Goal: Navigation & Orientation: Find specific page/section

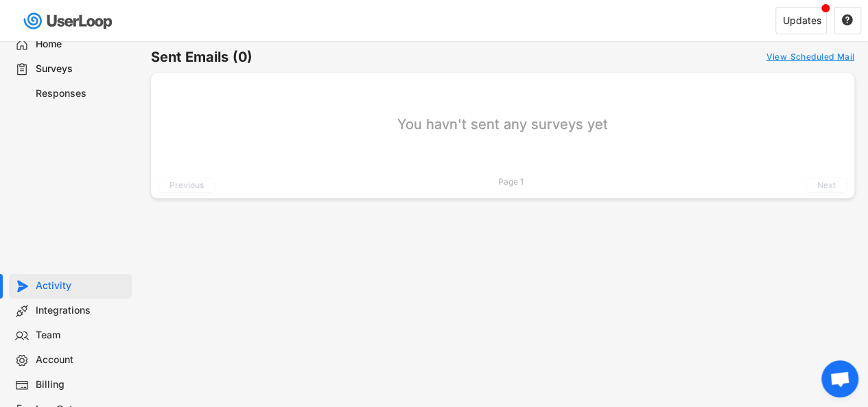
click at [51, 43] on div "Home" at bounding box center [81, 44] width 91 height 13
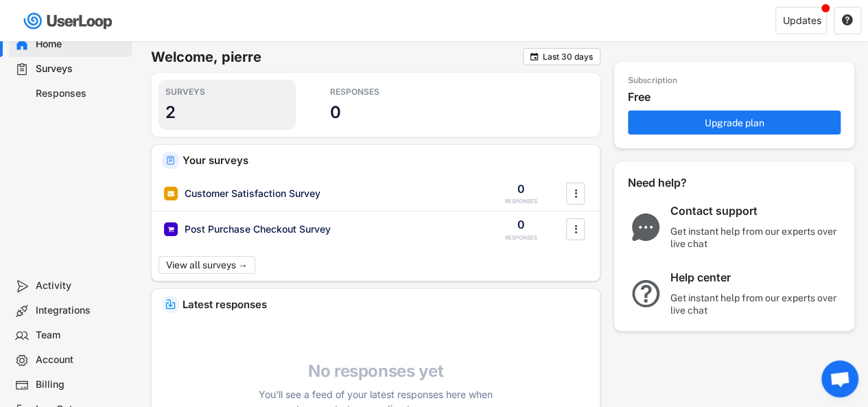
click at [198, 122] on div "SURVEYS 2" at bounding box center [227, 105] width 137 height 50
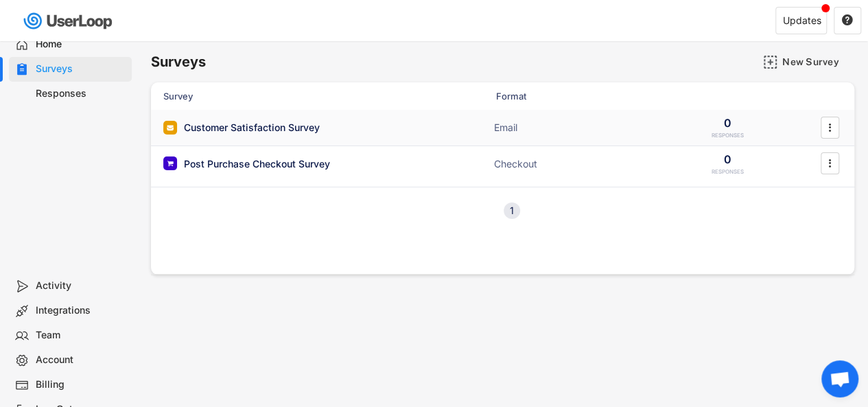
click at [734, 132] on div "RESPONSES" at bounding box center [728, 136] width 32 height 8
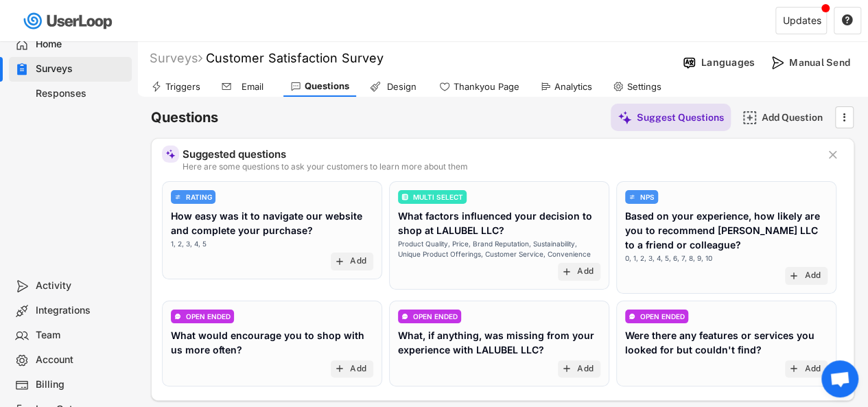
click at [65, 51] on div "Home" at bounding box center [70, 44] width 123 height 25
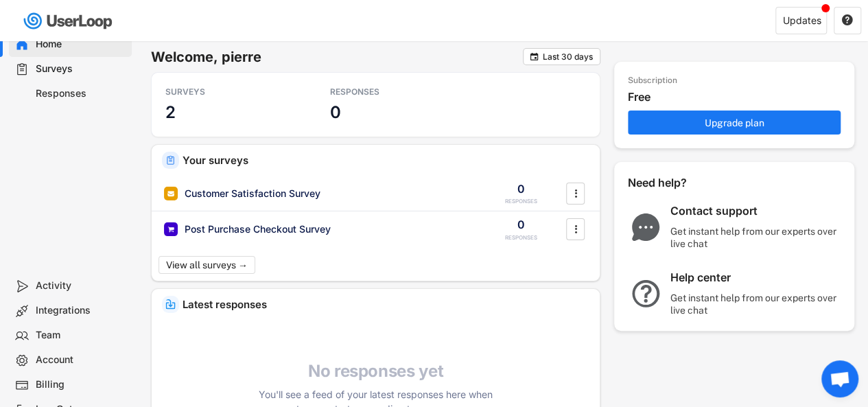
click at [56, 294] on div "Activity" at bounding box center [70, 286] width 123 height 25
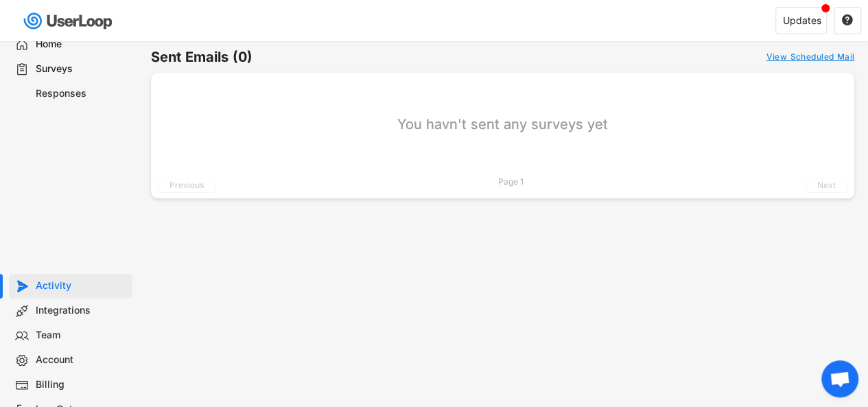
click at [58, 319] on div "Integrations" at bounding box center [70, 311] width 123 height 25
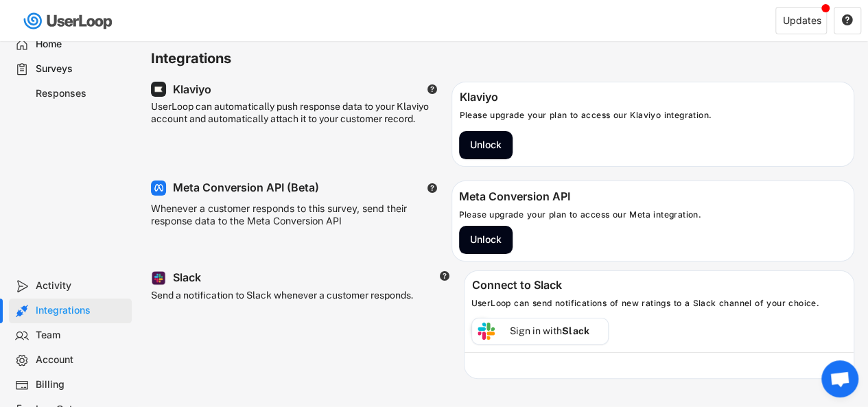
click at [55, 340] on div "Team" at bounding box center [81, 335] width 91 height 13
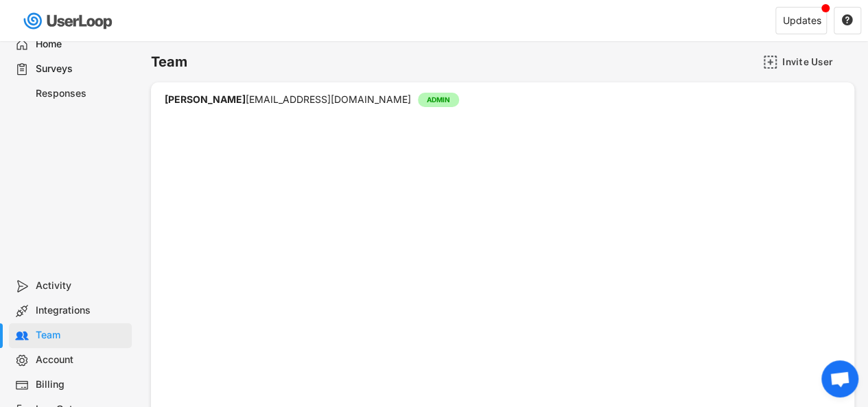
click at [55, 360] on div "Account" at bounding box center [81, 359] width 91 height 13
select select ""en""
select select ""1_week""
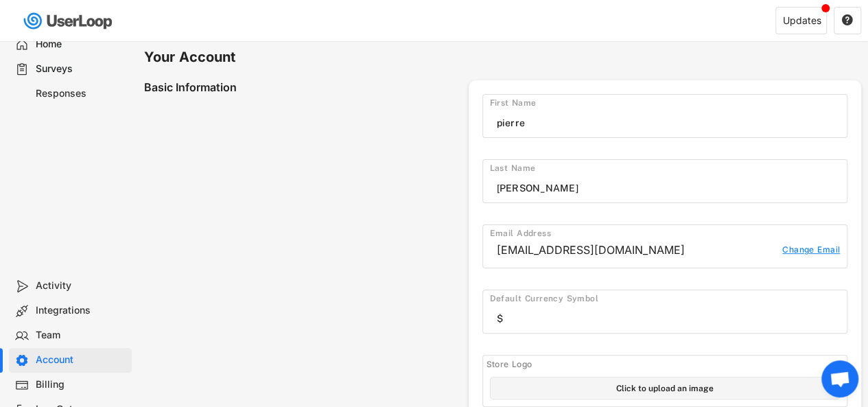
click at [69, 45] on div "Home" at bounding box center [81, 44] width 91 height 13
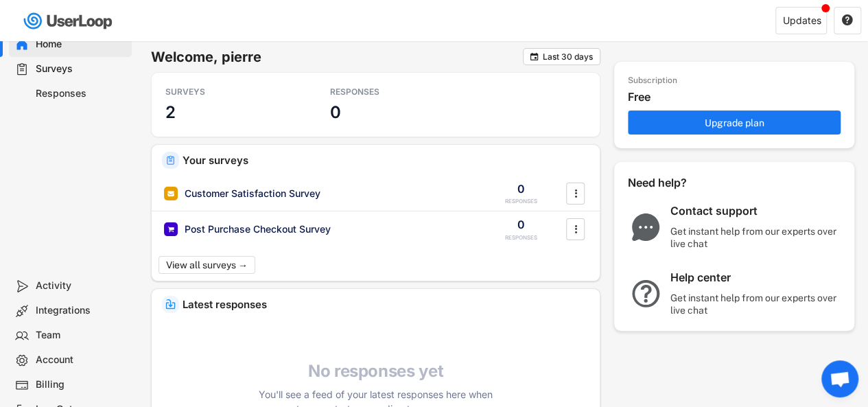
click at [67, 63] on div "Surveys" at bounding box center [81, 68] width 91 height 13
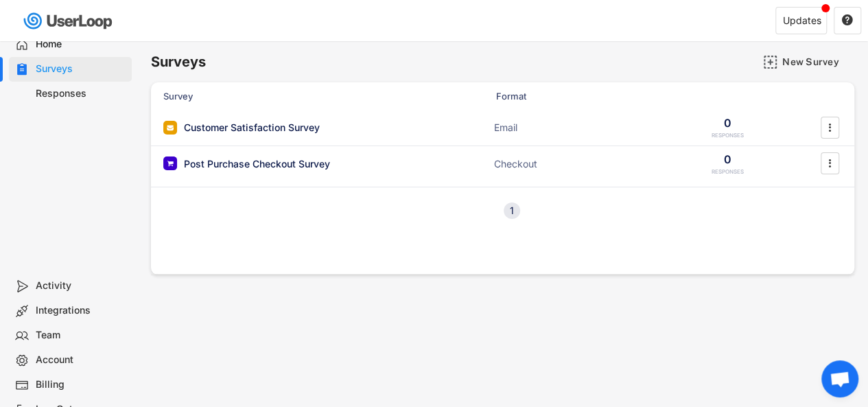
click at [65, 291] on div "Activity" at bounding box center [81, 285] width 91 height 13
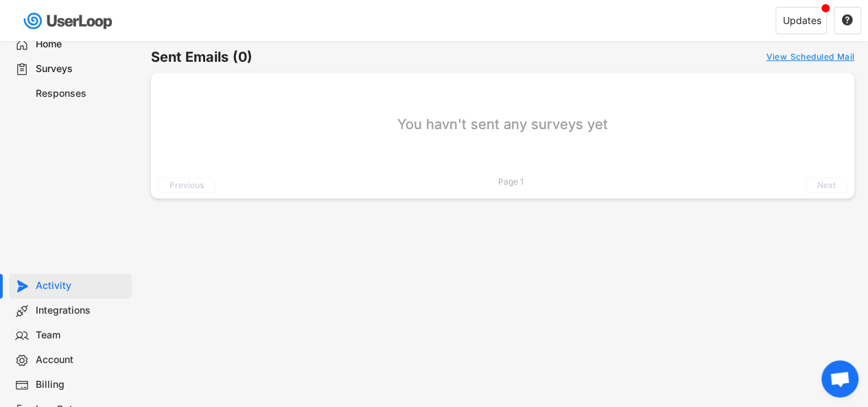
click at [69, 318] on div "Integrations" at bounding box center [70, 311] width 123 height 25
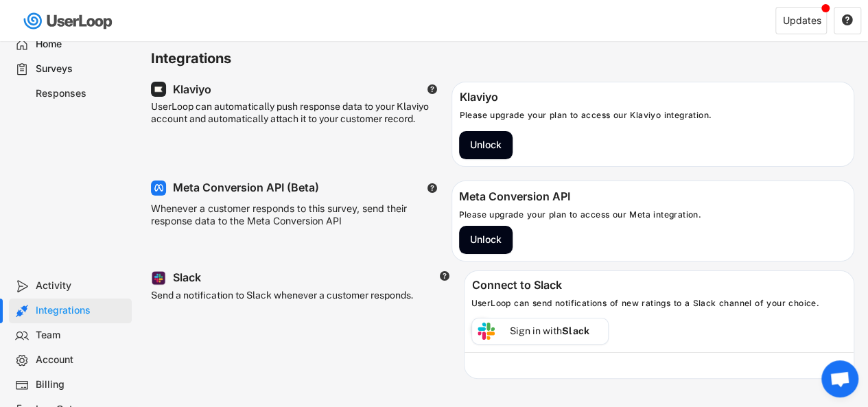
click at [63, 341] on div "Team" at bounding box center [81, 335] width 91 height 13
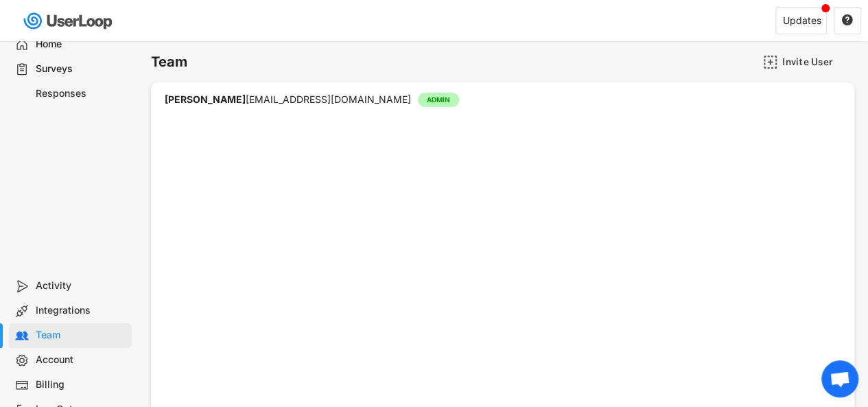
click at [69, 305] on div "Integrations" at bounding box center [81, 310] width 91 height 13
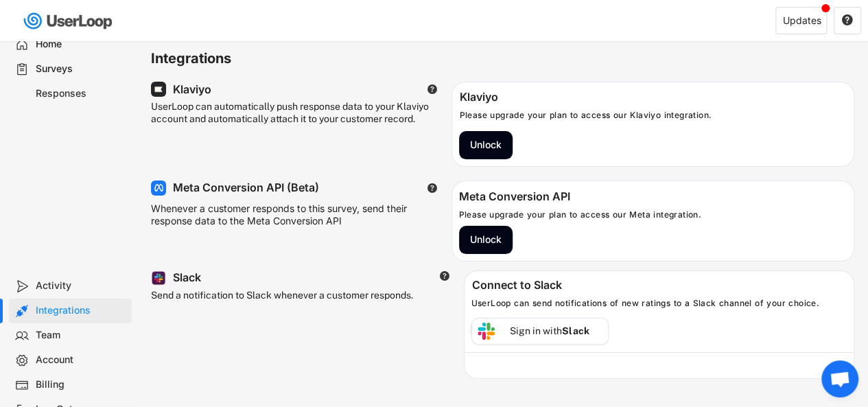
click at [69, 285] on div "Activity" at bounding box center [81, 285] width 91 height 13
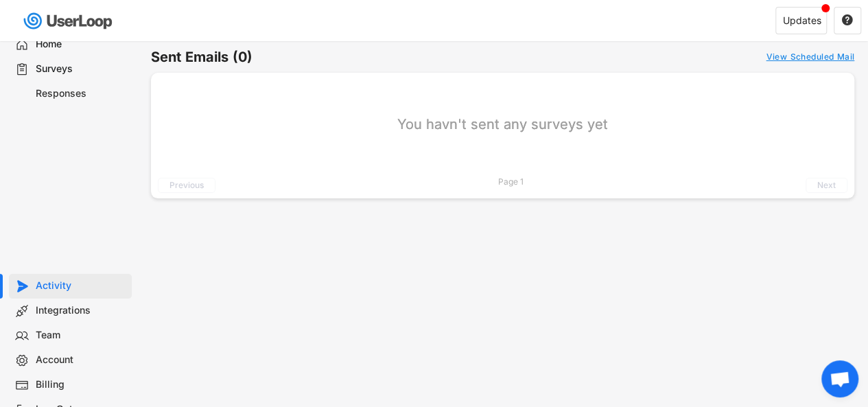
click at [62, 53] on div "Home" at bounding box center [70, 44] width 123 height 25
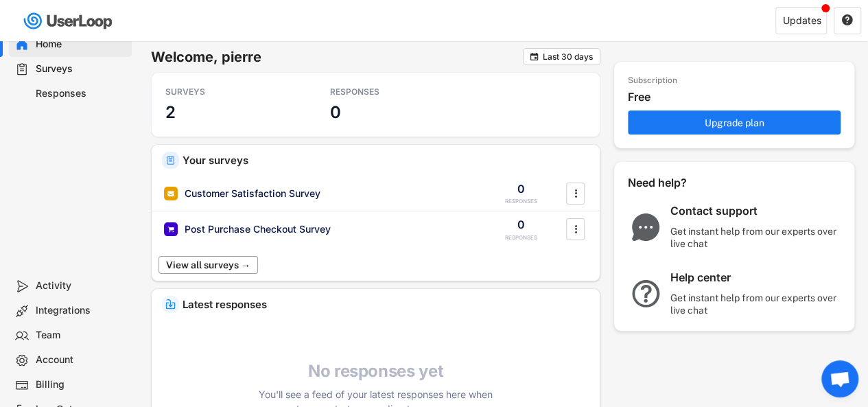
click at [222, 267] on button "View all surveys →" at bounding box center [209, 265] width 100 height 18
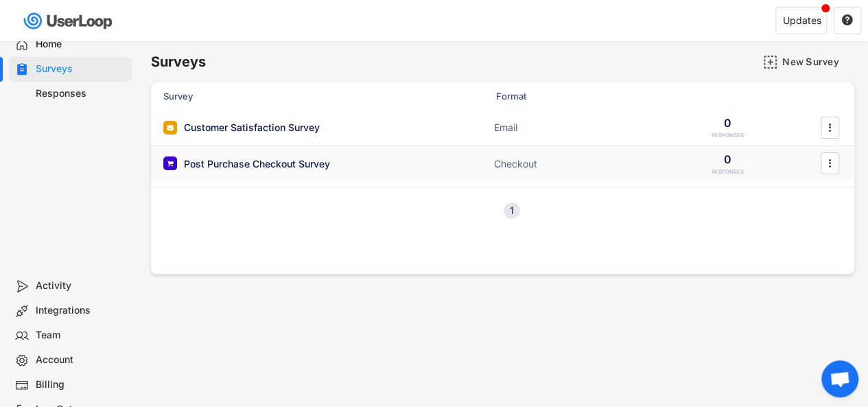
click at [464, 167] on div "Post Purchase Checkout Survey ACTIVE Checkout 0 RESPONSES " at bounding box center [503, 164] width 704 height 36
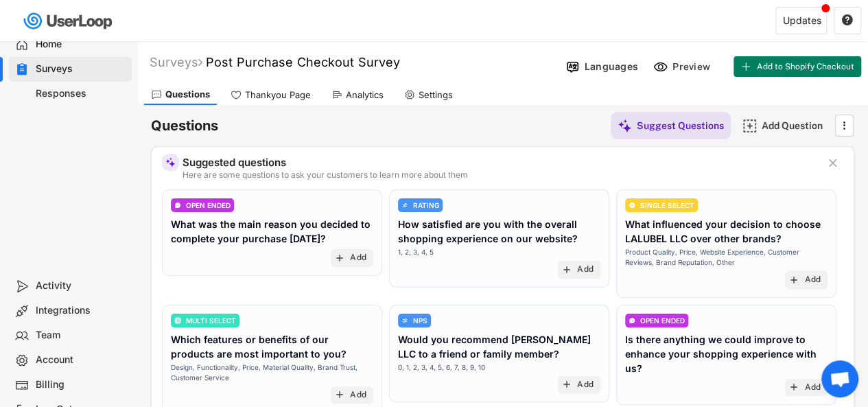
click at [265, 91] on div "Thankyou Page" at bounding box center [278, 95] width 66 height 12
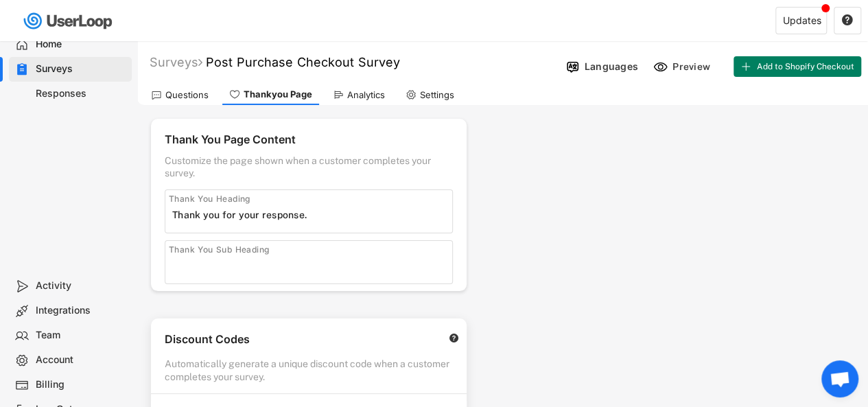
click at [71, 41] on div "Home" at bounding box center [81, 44] width 91 height 13
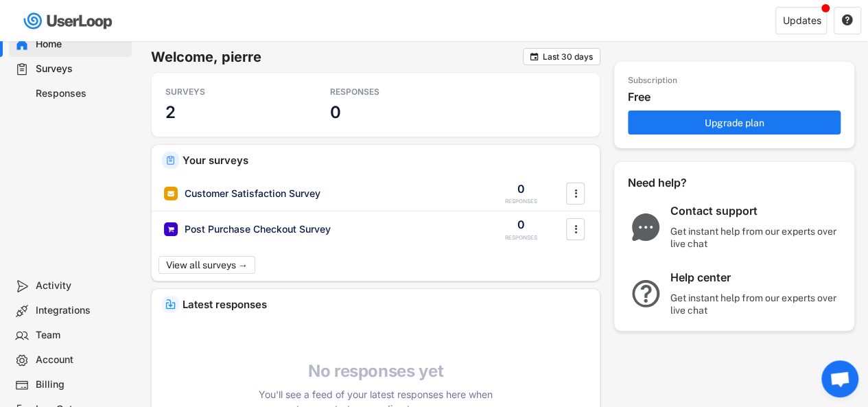
click at [71, 41] on div "Home" at bounding box center [81, 44] width 91 height 13
